Goal: Task Accomplishment & Management: Use online tool/utility

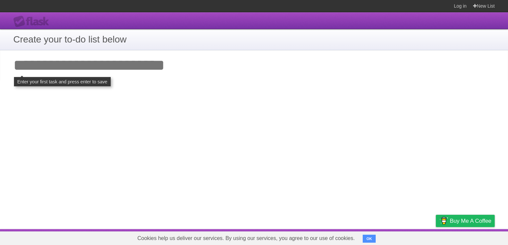
click input "**********" at bounding box center [0, 0] width 0 height 0
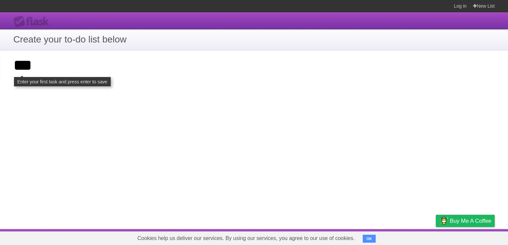
click at [133, 65] on input "***" at bounding box center [254, 65] width 508 height 31
type input "***"
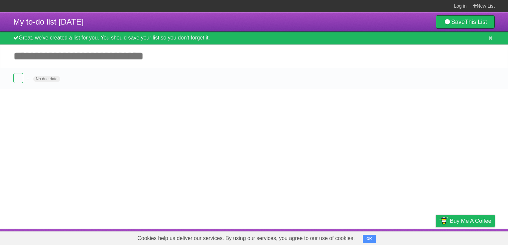
click at [117, 60] on input "Add another task" at bounding box center [254, 56] width 508 height 23
